Goal: Information Seeking & Learning: Learn about a topic

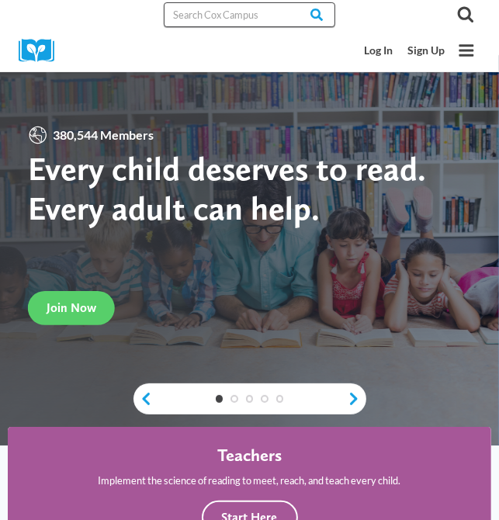
click at [256, 15] on input "Search in [URL][DOMAIN_NAME]" at bounding box center [250, 14] width 172 height 25
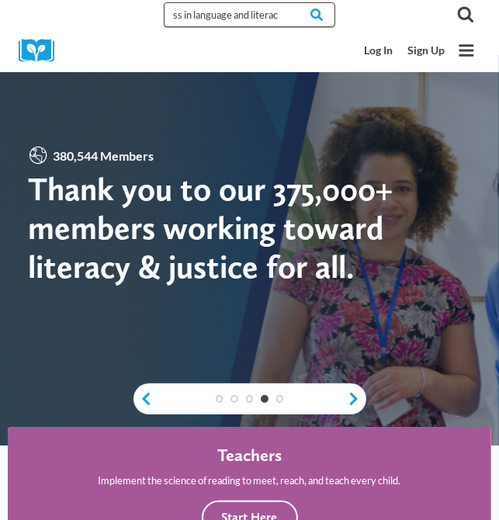
scroll to position [0, 137]
type input "monitoring children's progress in language and literacy"
click at [275, 2] on input "Search" at bounding box center [305, 14] width 61 height 25
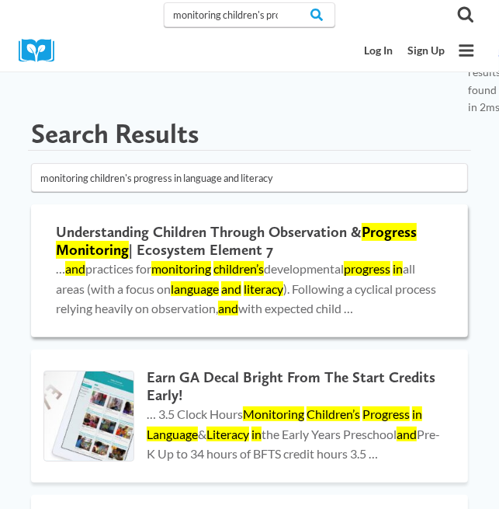
click at [169, 235] on h2 "Understanding Children Through Observation & Progress Monitoring | Ecosystem El…" at bounding box center [250, 241] width 388 height 36
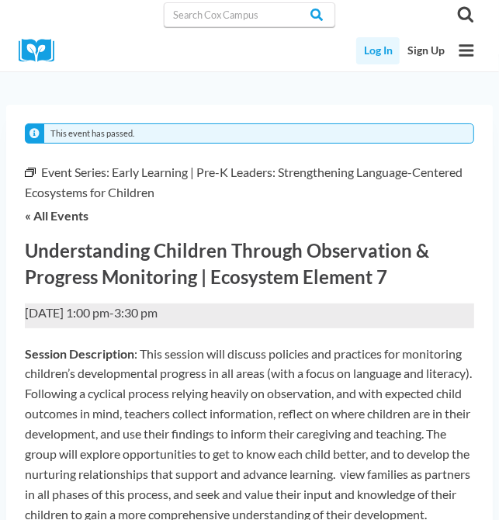
click at [372, 50] on link "Log In" at bounding box center [377, 50] width 43 height 27
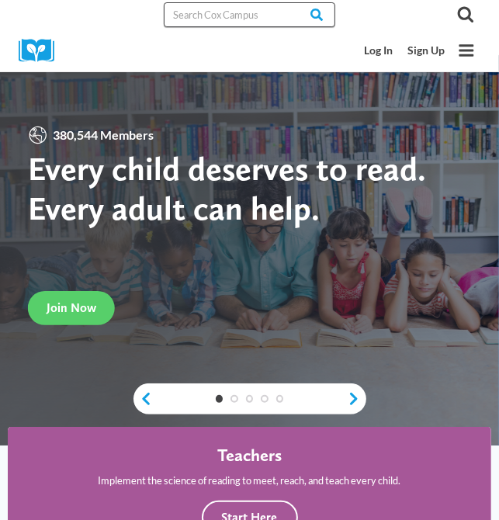
click at [240, 19] on input "Search in [URL][DOMAIN_NAME]" at bounding box center [250, 14] width 172 height 25
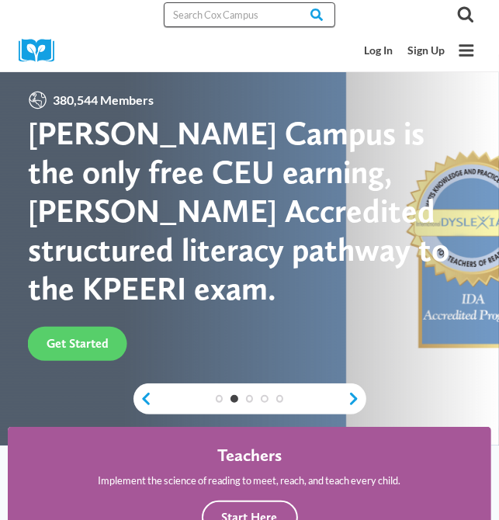
type input "monitoring children's progress in language and literacy"
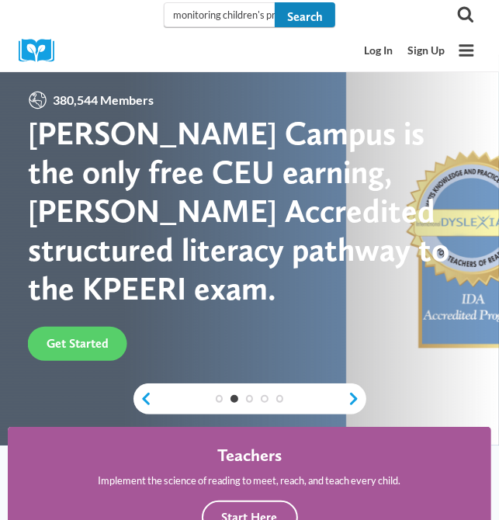
click at [310, 11] on input "Search" at bounding box center [305, 14] width 61 height 25
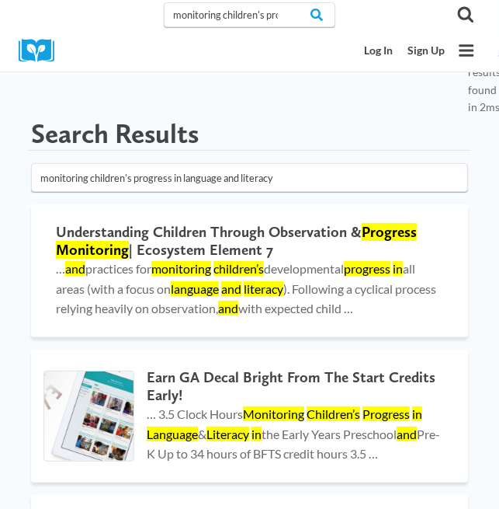
click at [33, 48] on img at bounding box center [42, 51] width 47 height 24
